Goal: Task Accomplishment & Management: Manage account settings

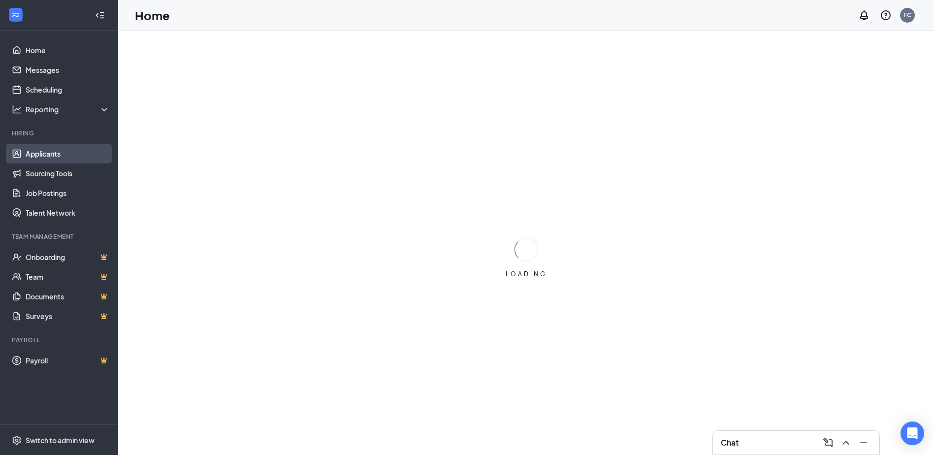
click at [56, 151] on link "Applicants" at bounding box center [68, 154] width 84 height 20
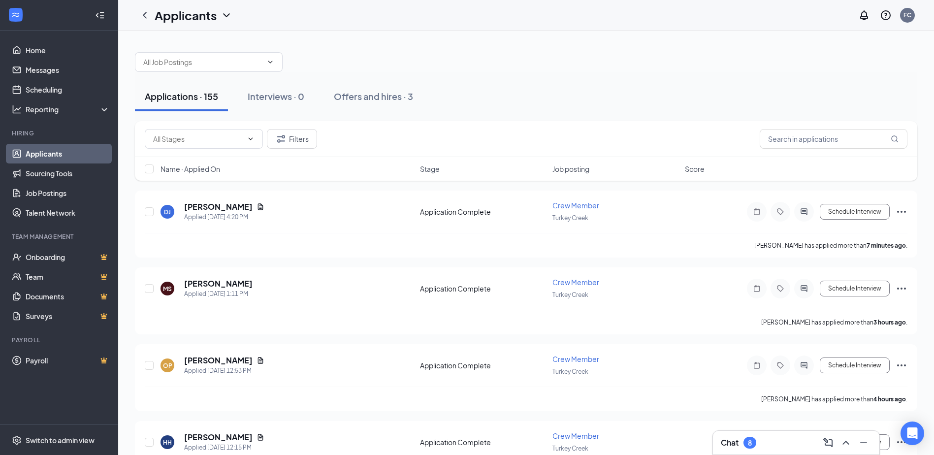
click at [82, 145] on link "Applicants" at bounding box center [68, 154] width 84 height 20
click at [209, 206] on h5 "[PERSON_NAME]" at bounding box center [218, 206] width 68 height 11
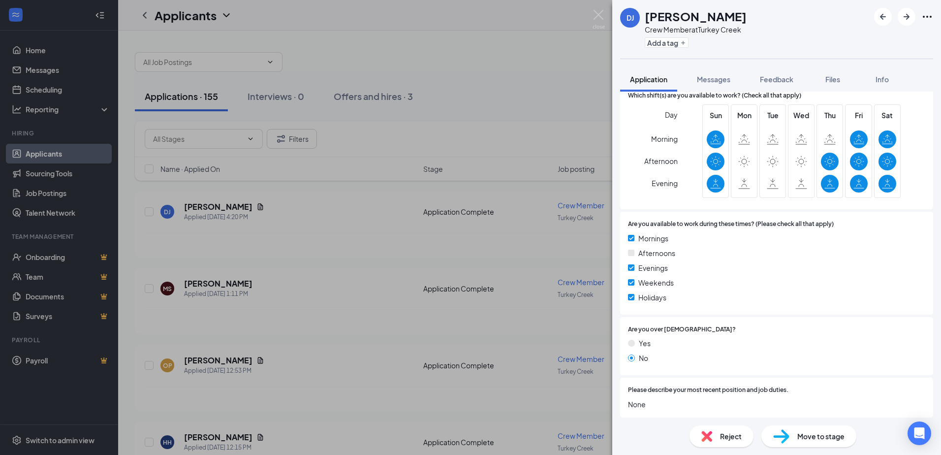
scroll to position [295, 0]
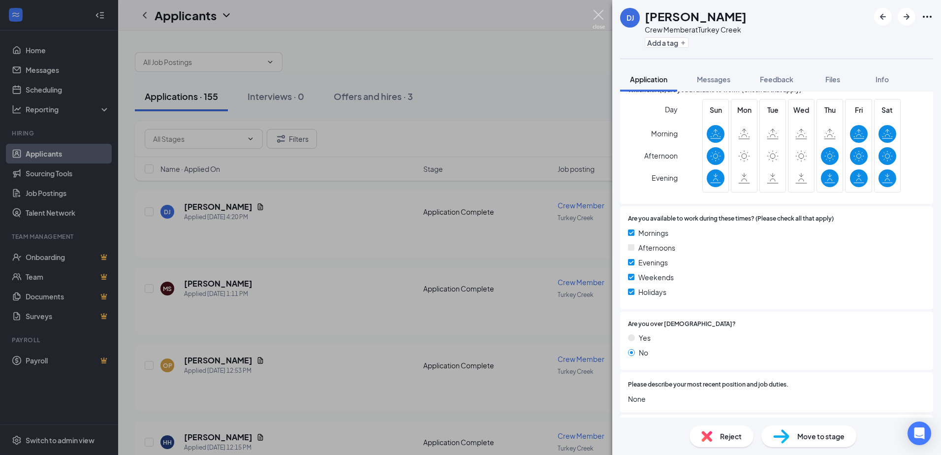
click at [595, 13] on img at bounding box center [599, 19] width 12 height 19
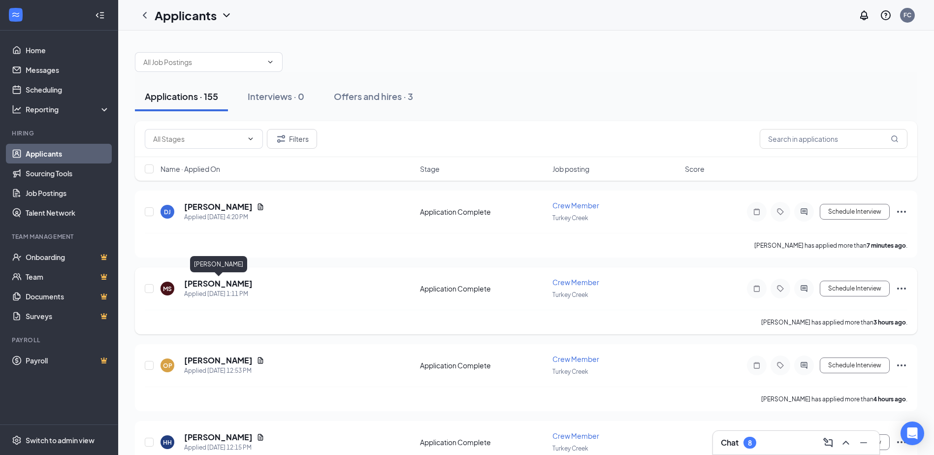
click at [246, 284] on h5 "[PERSON_NAME]" at bounding box center [218, 283] width 68 height 11
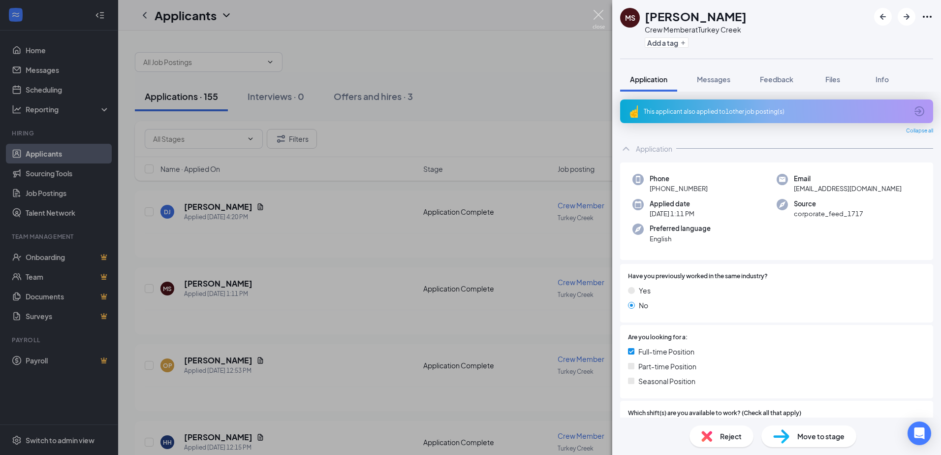
click at [596, 12] on img at bounding box center [599, 19] width 12 height 19
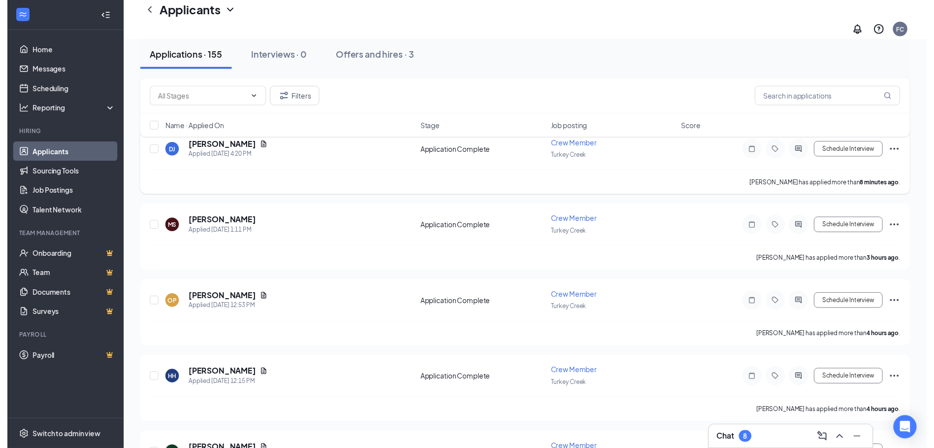
scroll to position [98, 0]
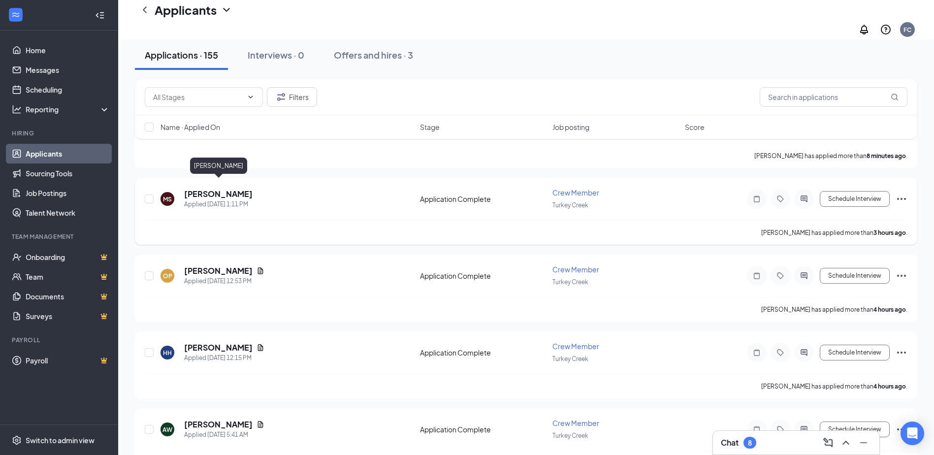
click at [233, 189] on h5 "[PERSON_NAME]" at bounding box center [218, 194] width 68 height 11
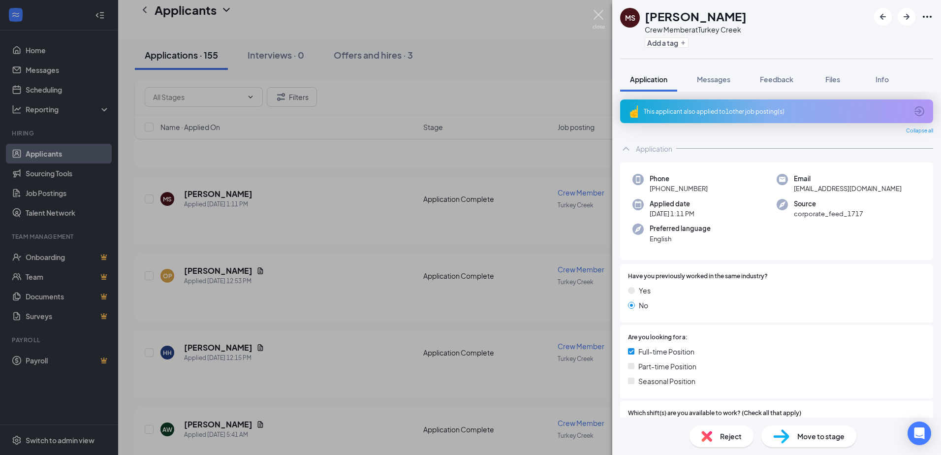
click at [600, 11] on img at bounding box center [599, 19] width 12 height 19
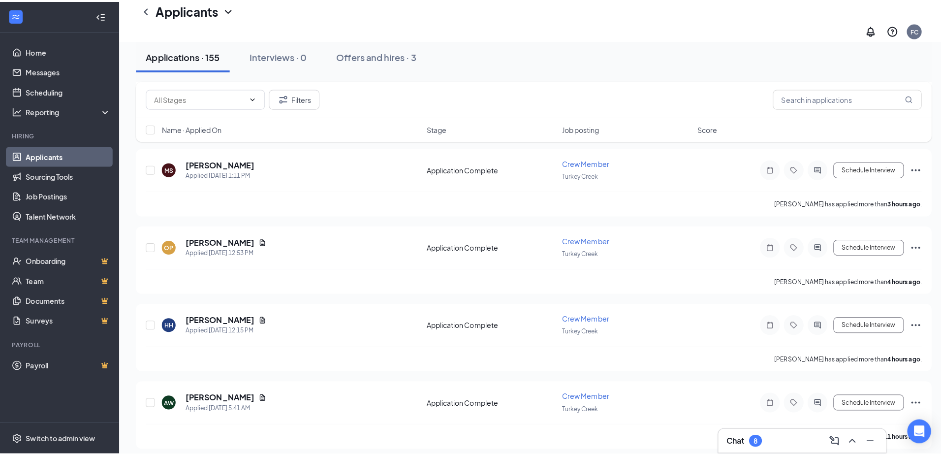
scroll to position [148, 0]
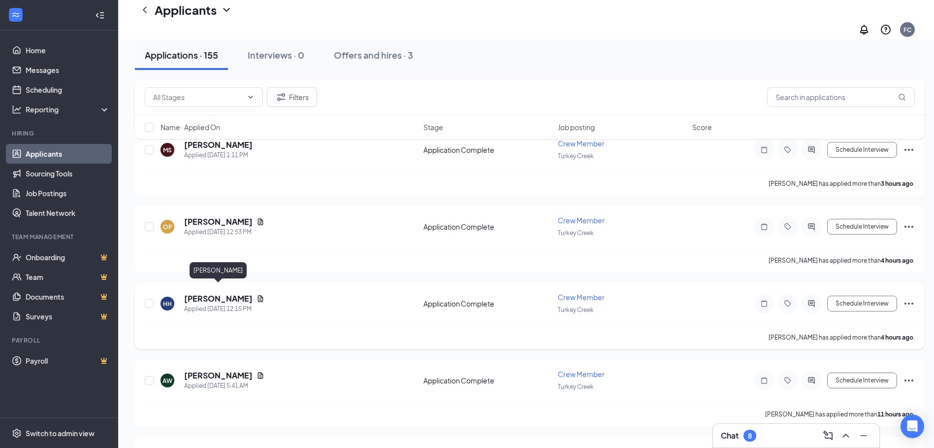
click at [239, 293] on h5 "[PERSON_NAME]" at bounding box center [218, 298] width 68 height 11
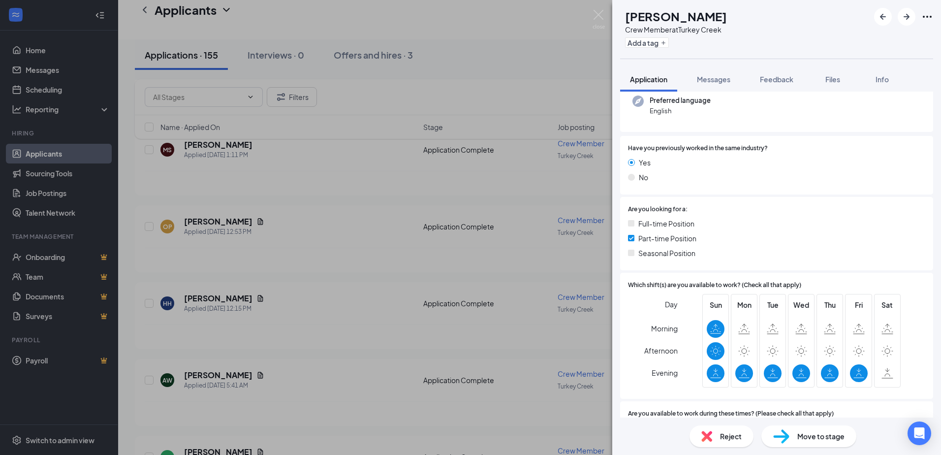
scroll to position [98, 0]
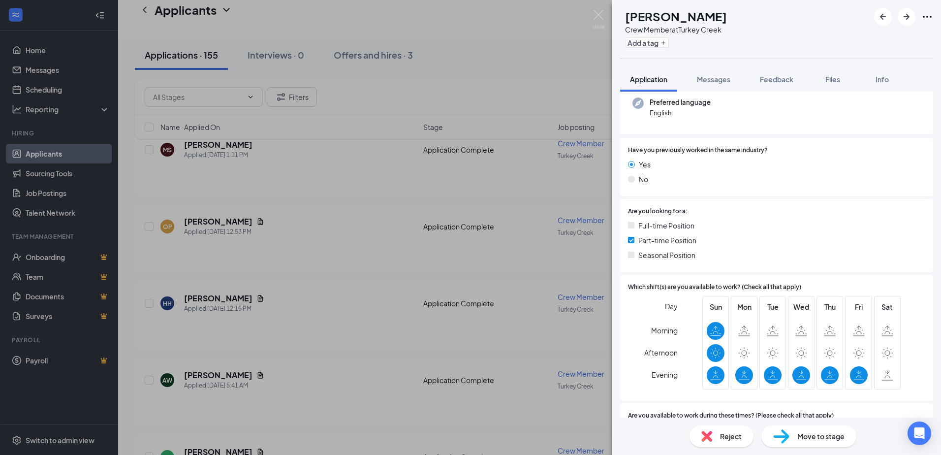
click at [592, 18] on div "HH [PERSON_NAME] Crew Member at [GEOGRAPHIC_DATA] Add a tag Application Message…" at bounding box center [470, 227] width 941 height 455
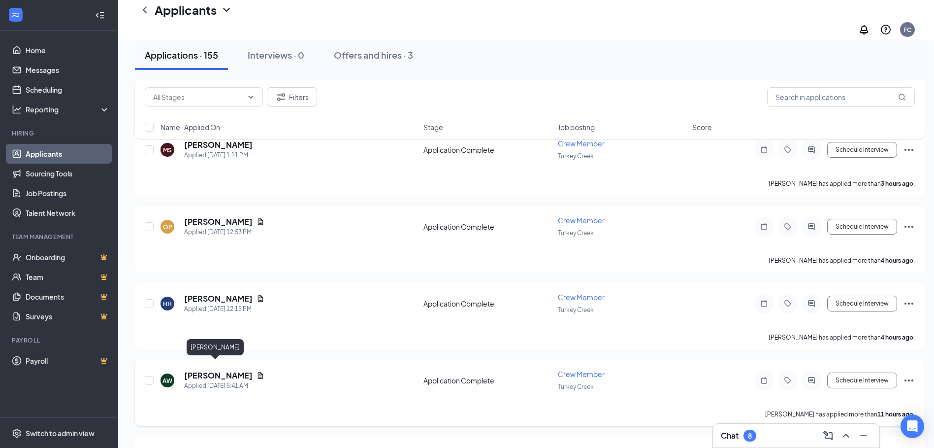
click at [211, 370] on h5 "[PERSON_NAME]" at bounding box center [218, 375] width 68 height 11
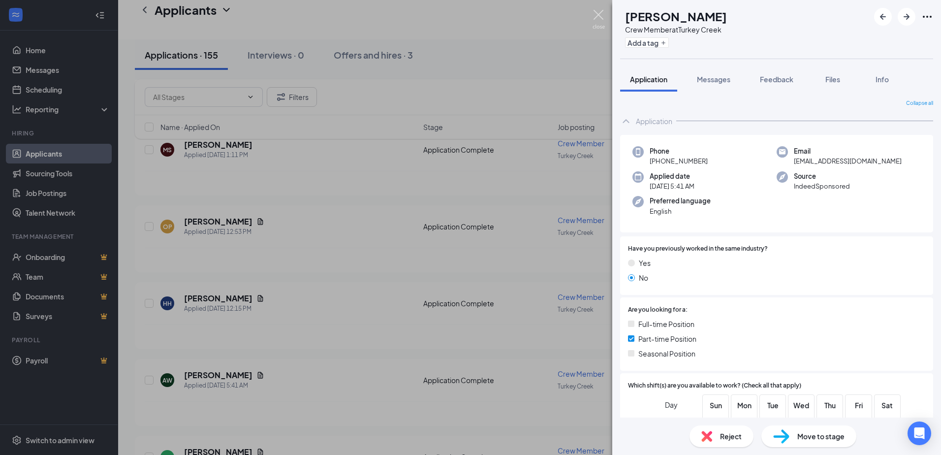
click at [602, 18] on img at bounding box center [599, 19] width 12 height 19
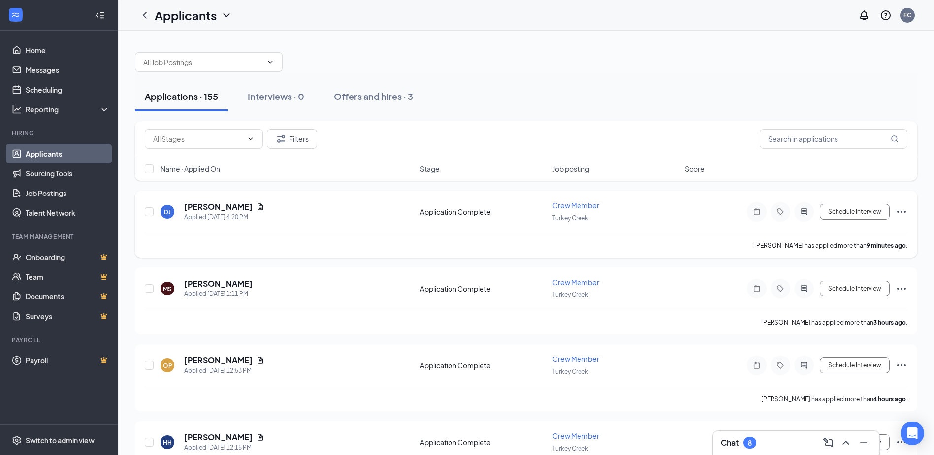
scroll to position [49, 0]
